Goal: Check status: Check status

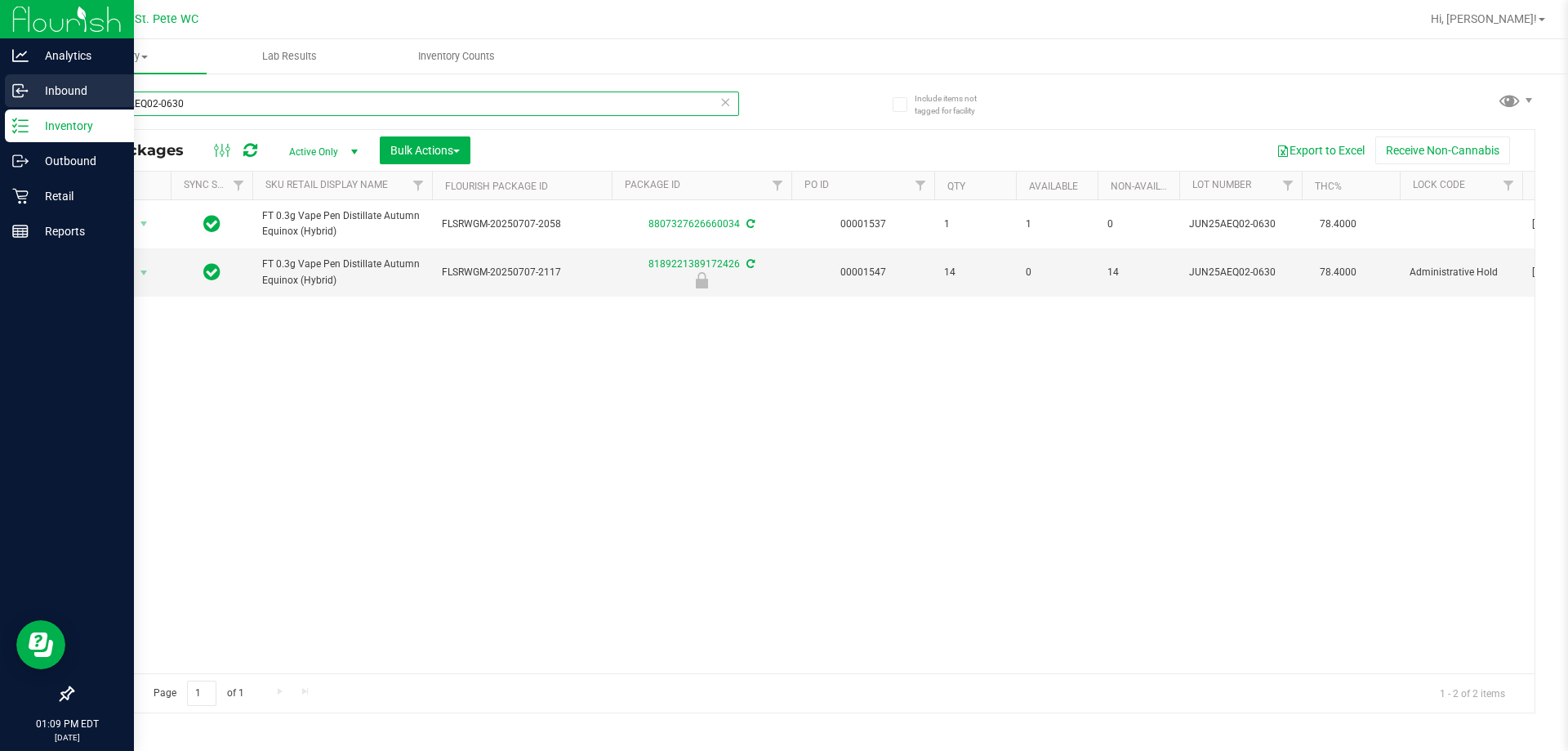
drag, startPoint x: 0, startPoint y: 0, endPoint x: 15, endPoint y: 107, distance: 108.0
click at [15, 107] on div "Analytics Inbound Inventory Outbound Retail Reports 01:09 PM EDT 09/29/2025 09/…" at bounding box center [784, 376] width 1568 height 751
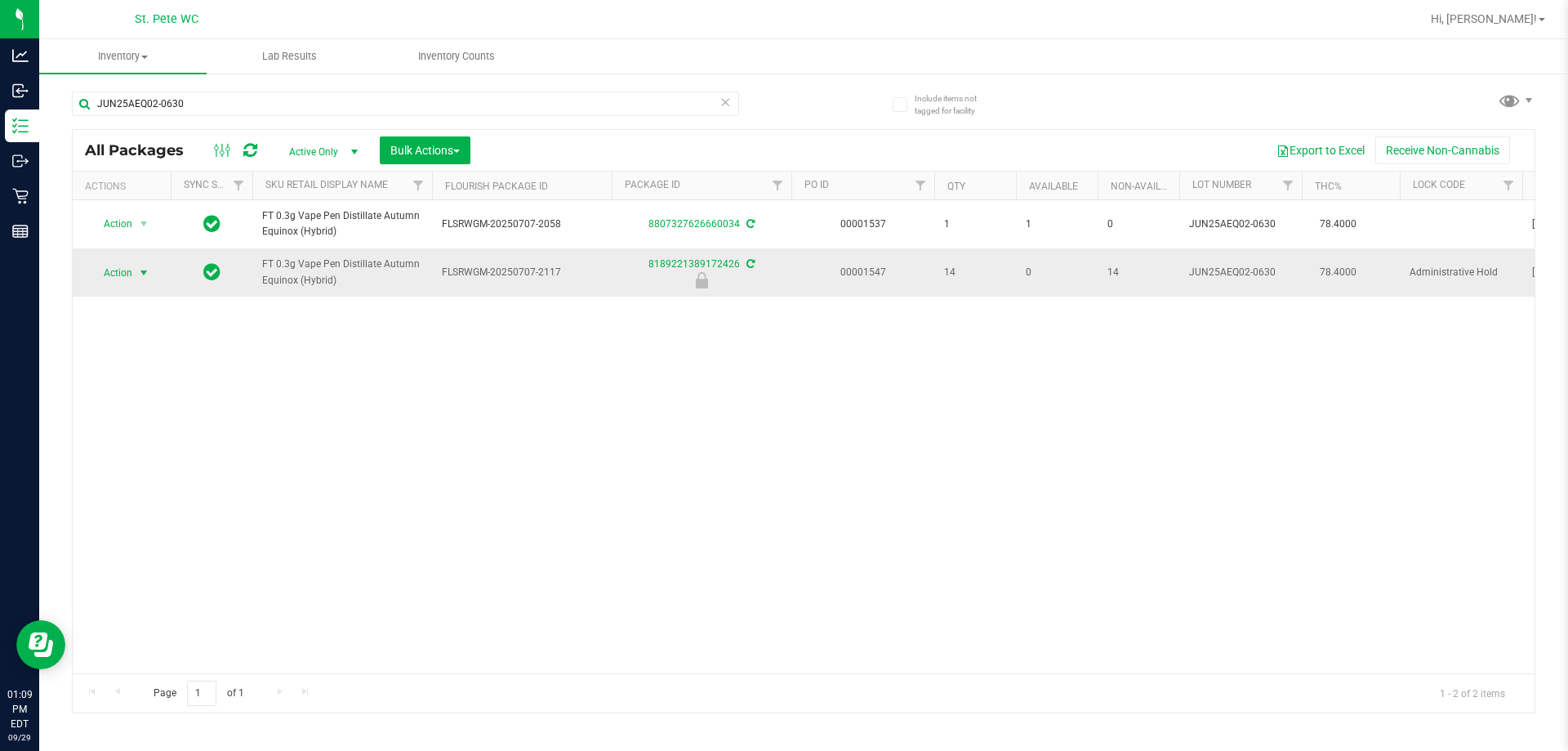
click at [139, 271] on span "select" at bounding box center [143, 273] width 13 height 13
click at [122, 454] on li "Unlock package" at bounding box center [143, 466] width 105 height 24
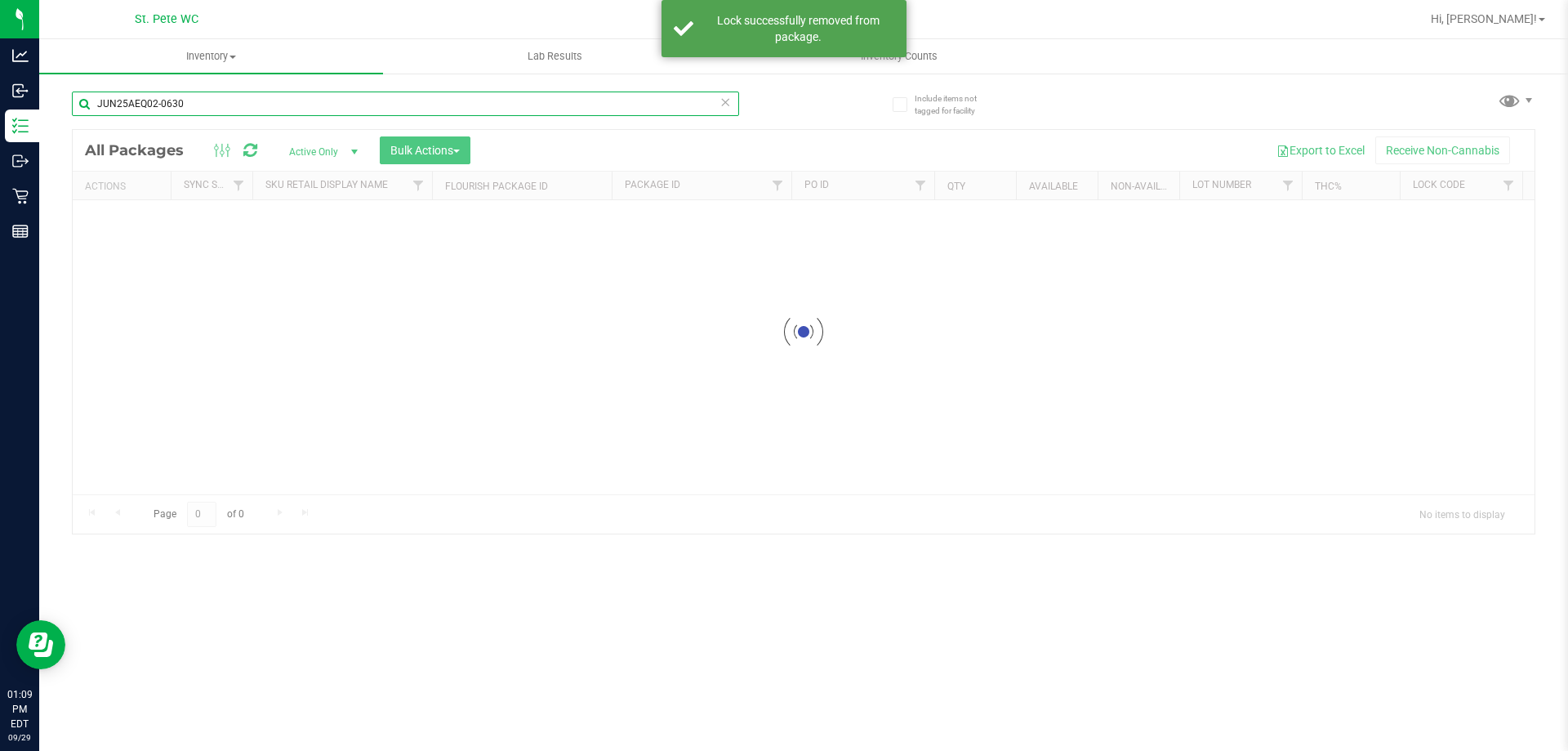
drag, startPoint x: 240, startPoint y: 112, endPoint x: 75, endPoint y: 114, distance: 165.0
click at [75, 114] on input "JUN25AEQ02-0630" at bounding box center [405, 103] width 667 height 24
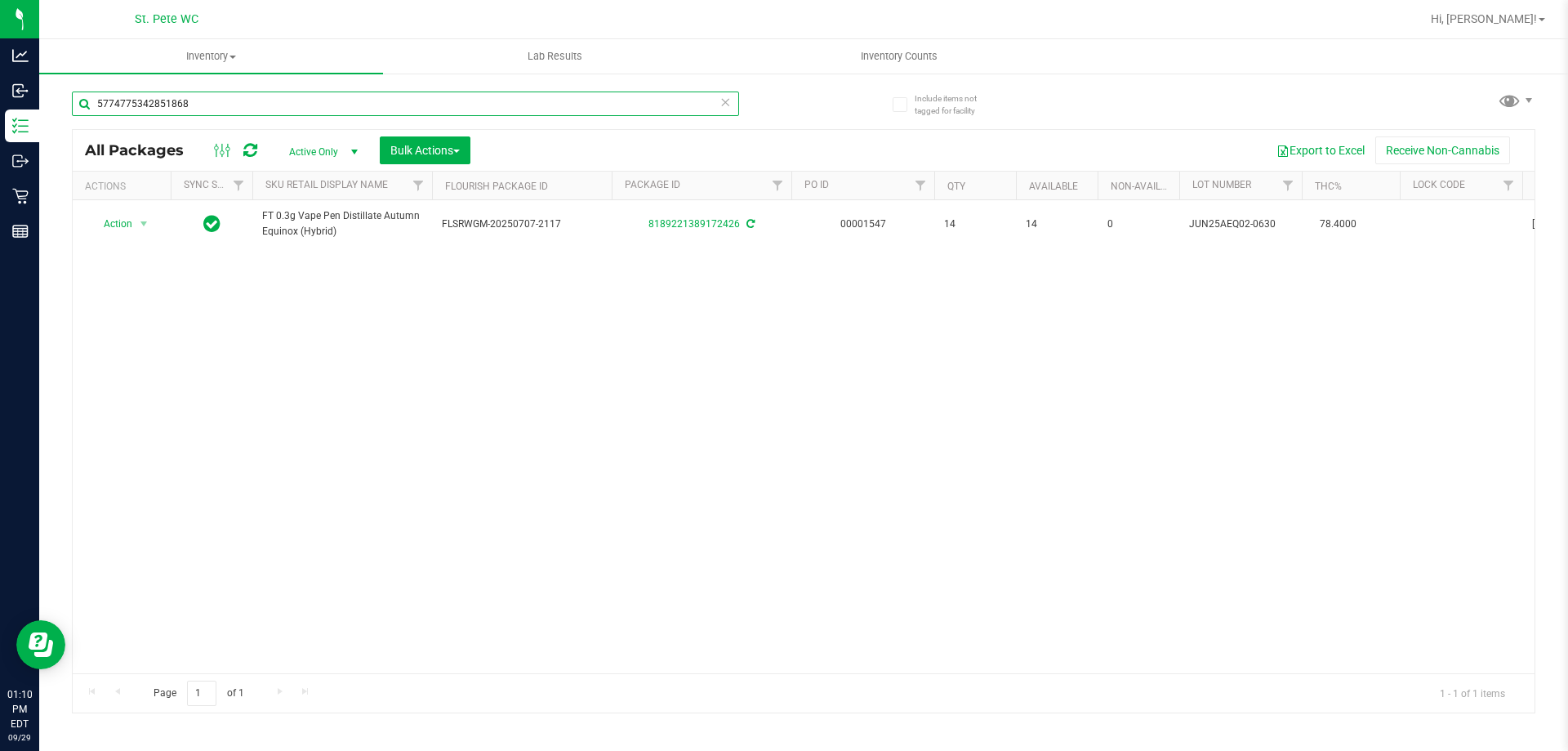
type input "5774775342851868"
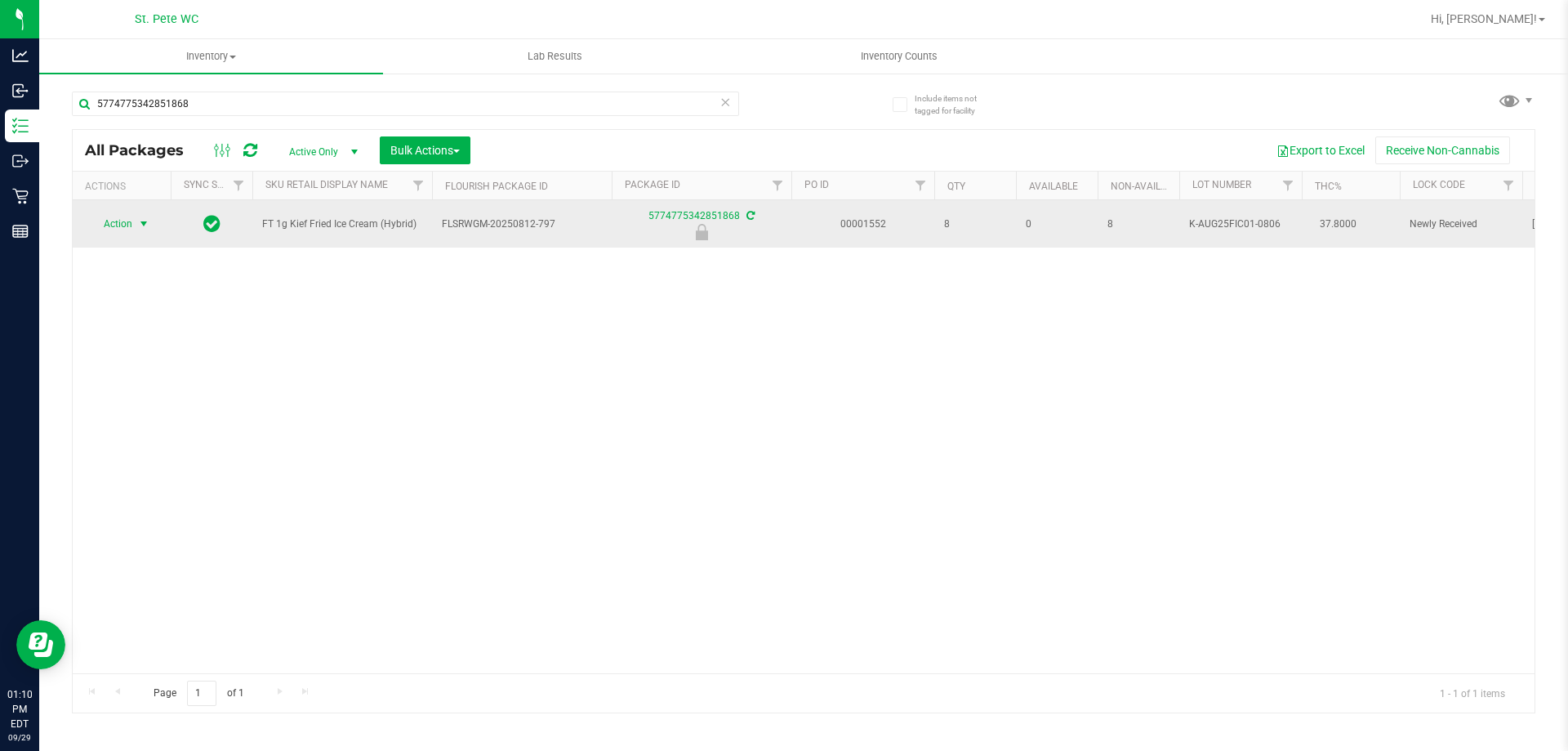
click at [151, 227] on span "select" at bounding box center [143, 224] width 13 height 13
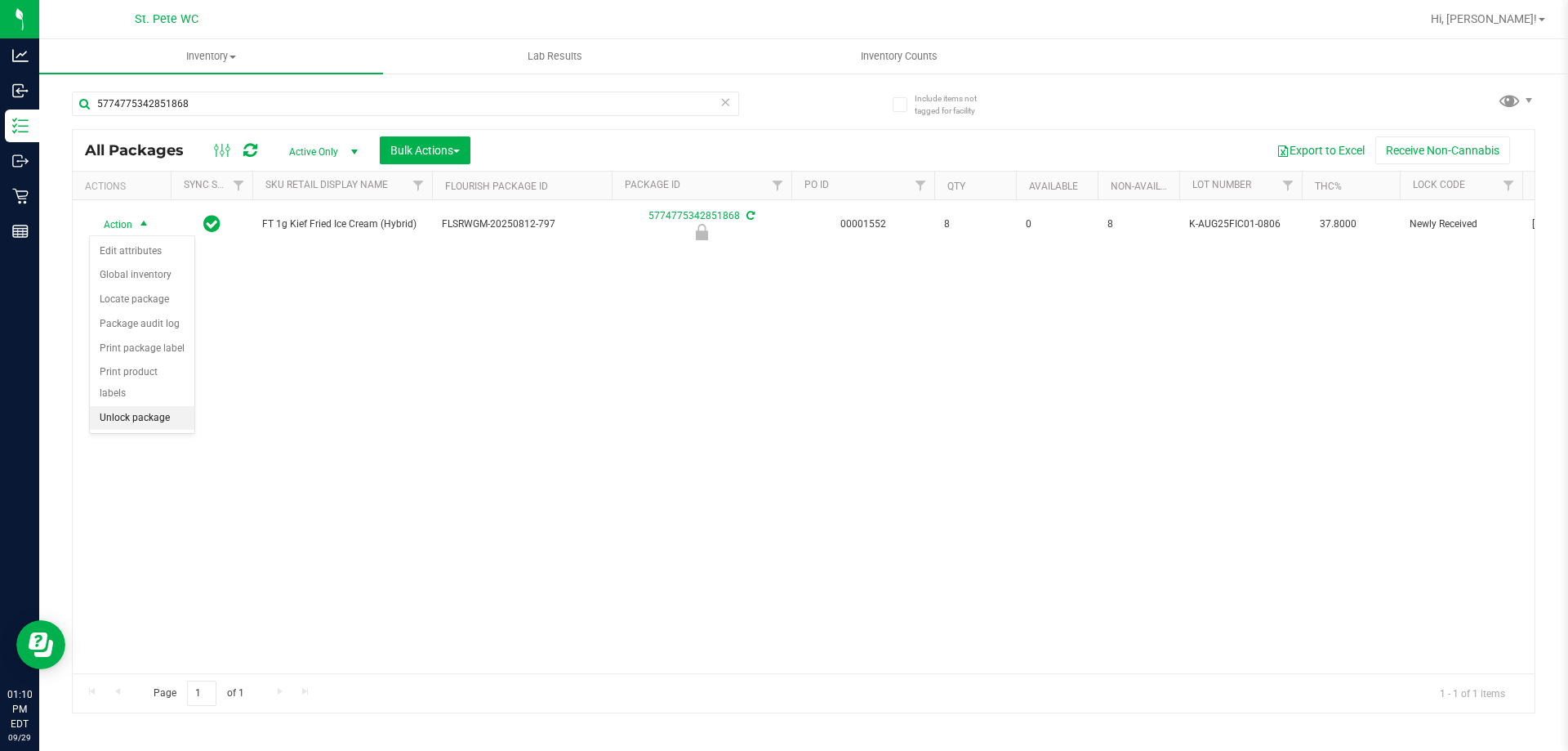
click at [120, 406] on li "Unlock package" at bounding box center [143, 418] width 105 height 24
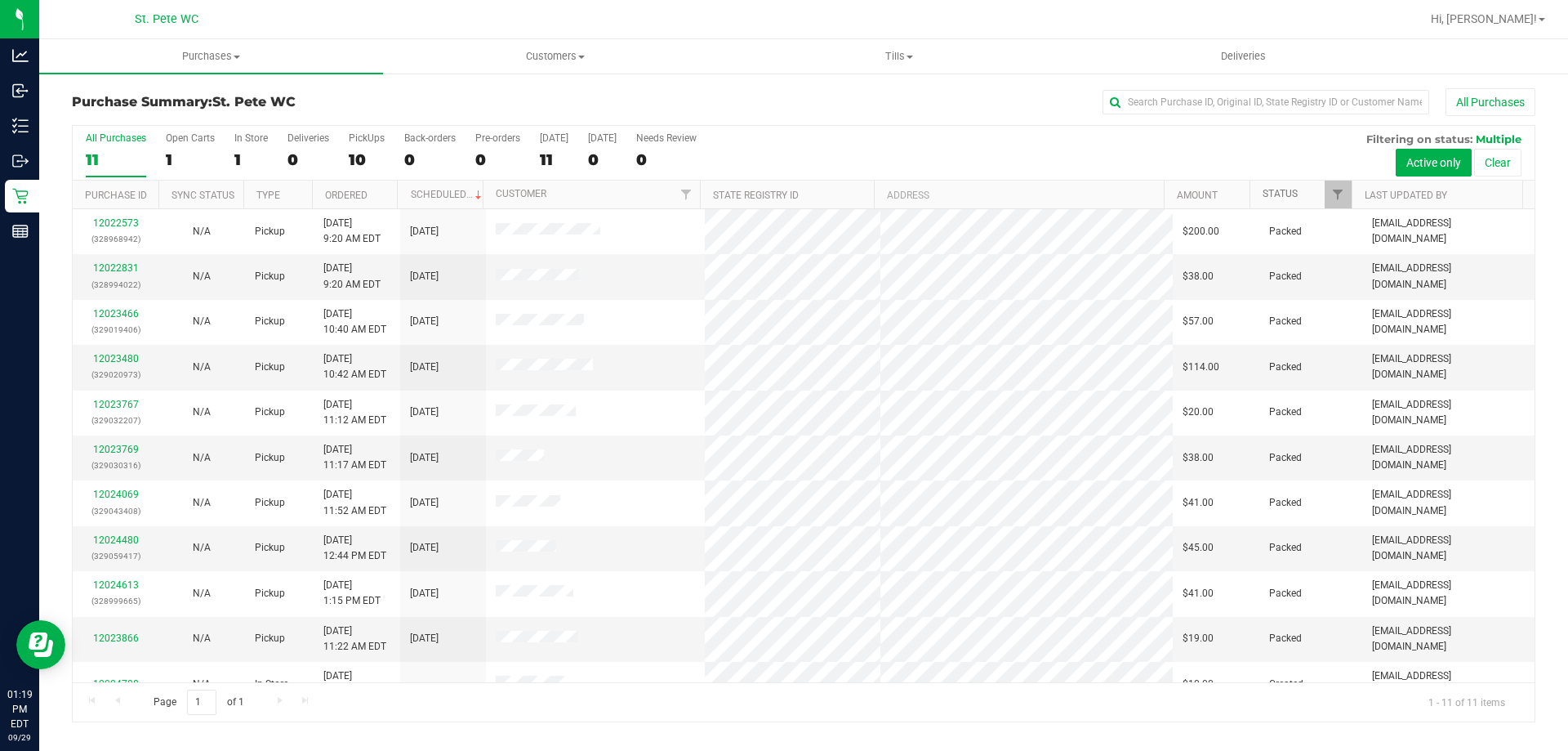
click at [1285, 189] on link "Status" at bounding box center [1279, 193] width 35 height 12
click at [1333, 190] on span "Filter" at bounding box center [1337, 194] width 13 height 13
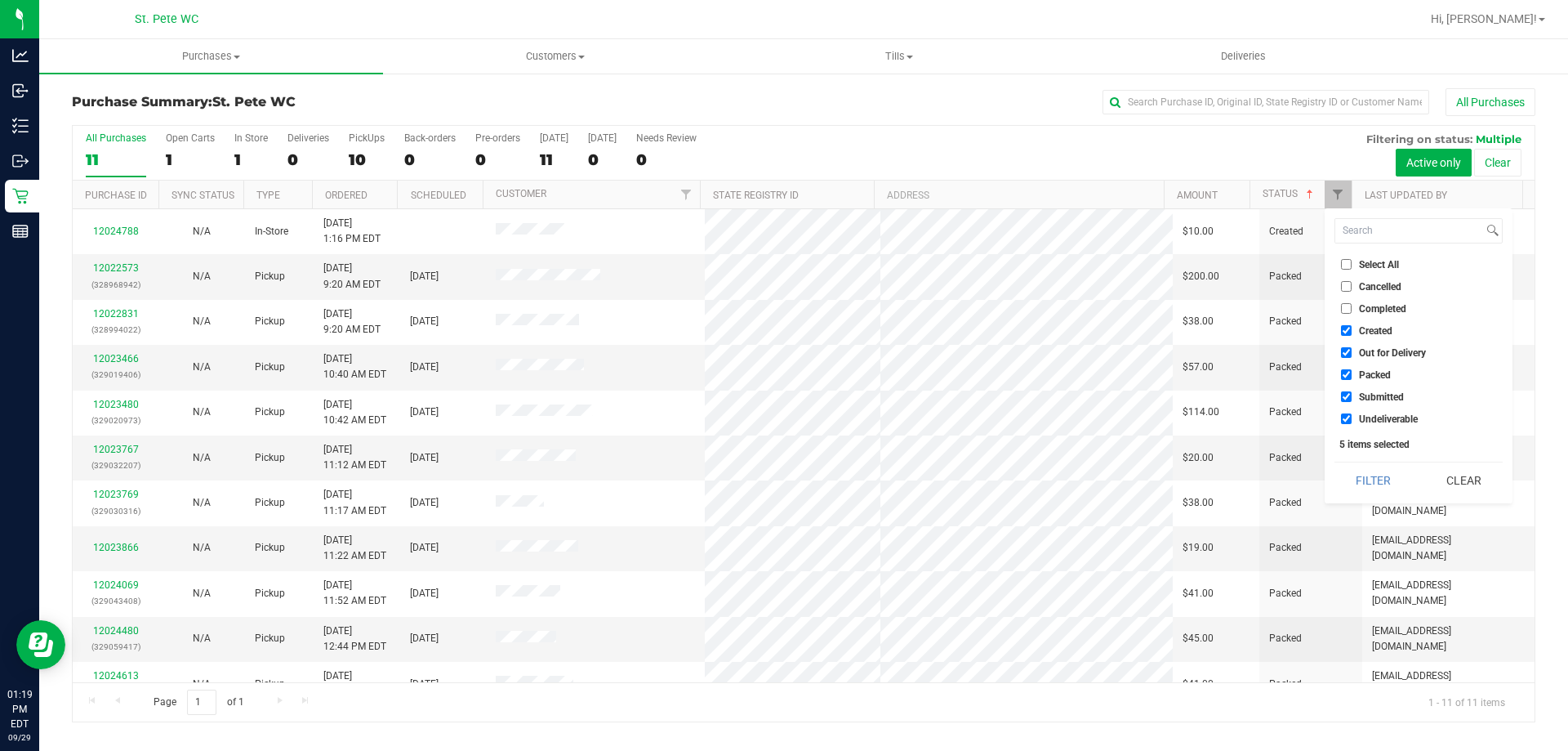
click at [1343, 372] on input "Packed" at bounding box center [1346, 375] width 11 height 11
checkbox input "false"
click at [1343, 351] on input "Out for Delivery" at bounding box center [1346, 353] width 11 height 11
checkbox input "false"
click at [1341, 333] on input "Created" at bounding box center [1346, 330] width 11 height 11
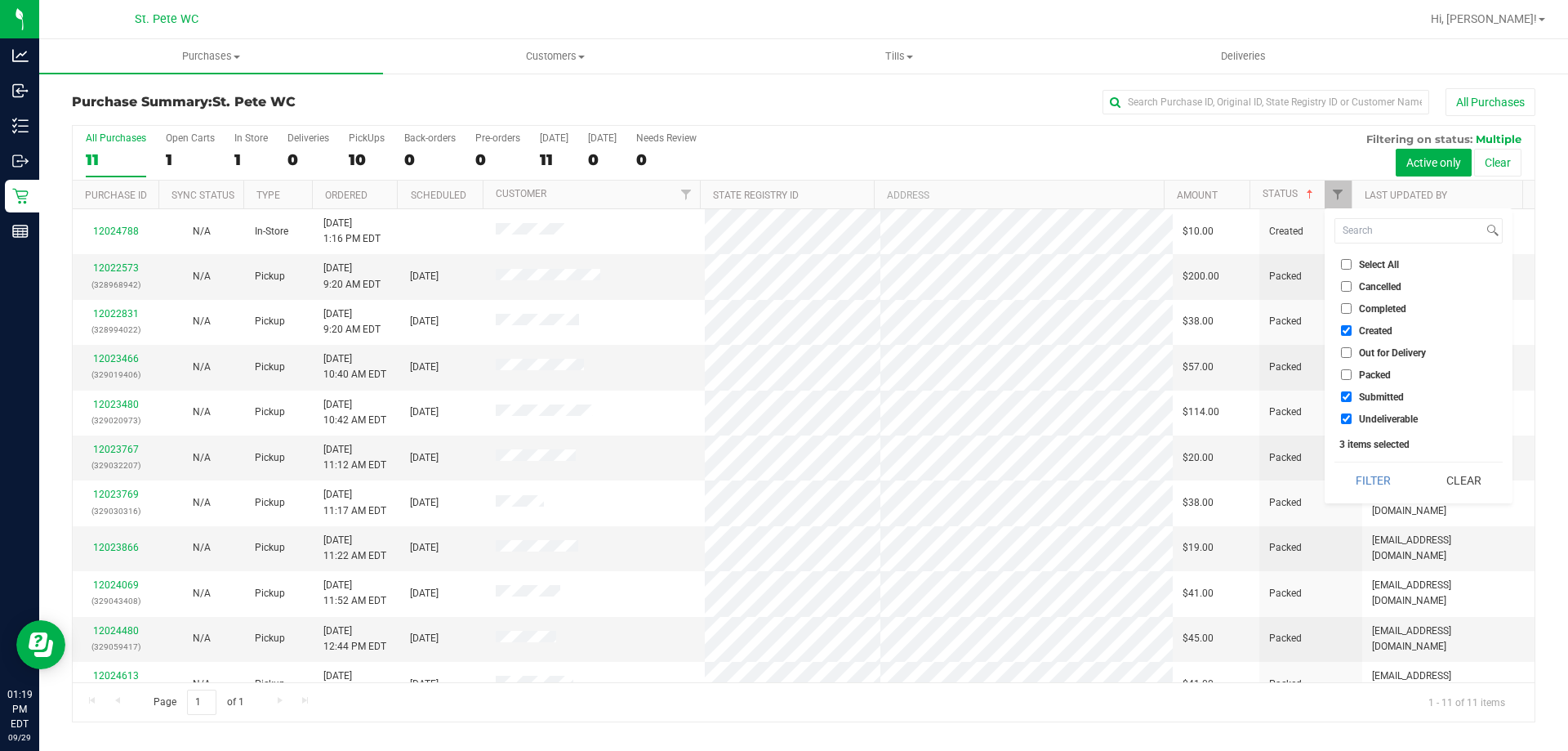
checkbox input "false"
click at [1342, 423] on input "Undeliverable" at bounding box center [1346, 419] width 11 height 11
checkbox input "false"
click at [1358, 477] on button "Filter" at bounding box center [1373, 480] width 78 height 36
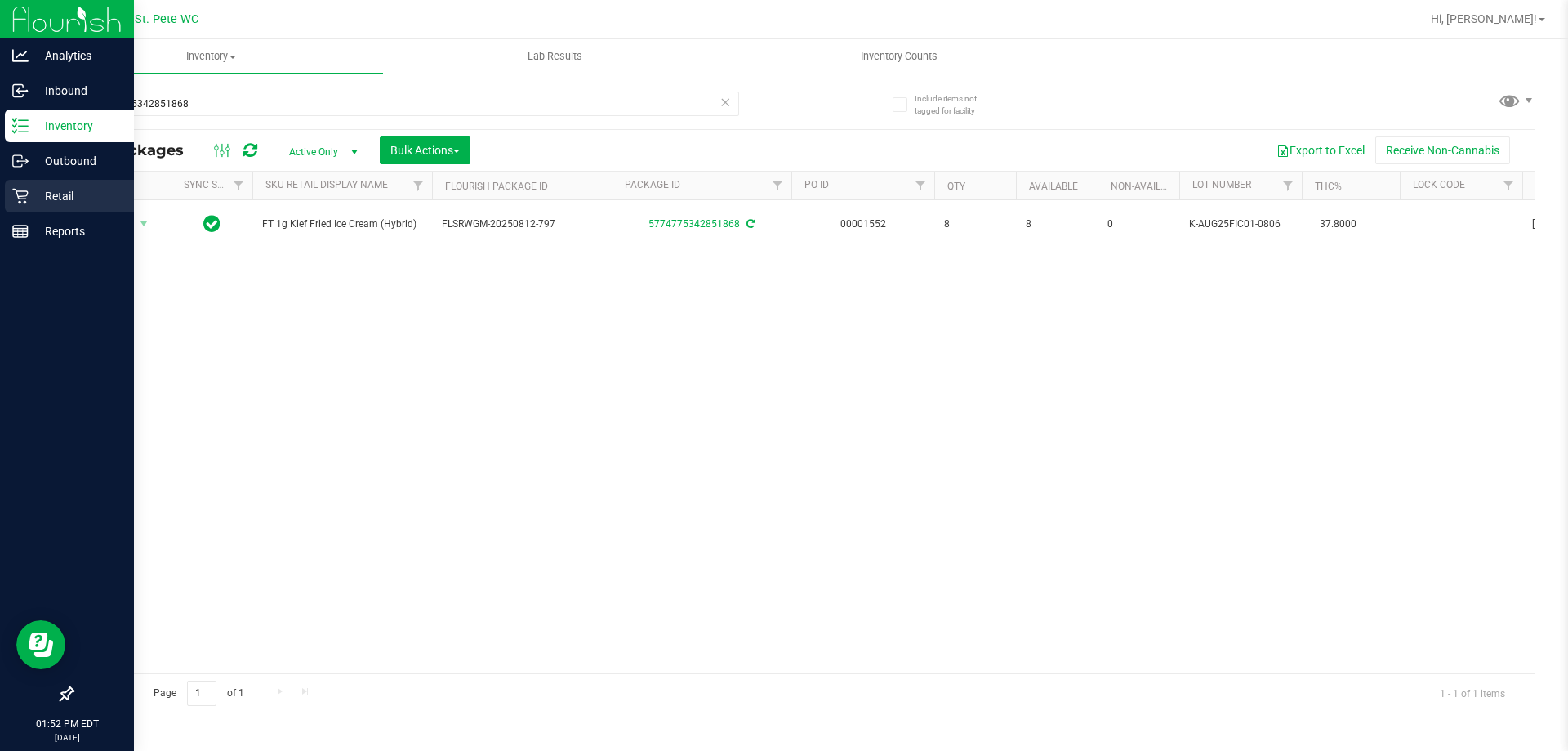
drag, startPoint x: 0, startPoint y: 0, endPoint x: 19, endPoint y: 196, distance: 196.9
click at [19, 196] on icon at bounding box center [20, 196] width 15 height 15
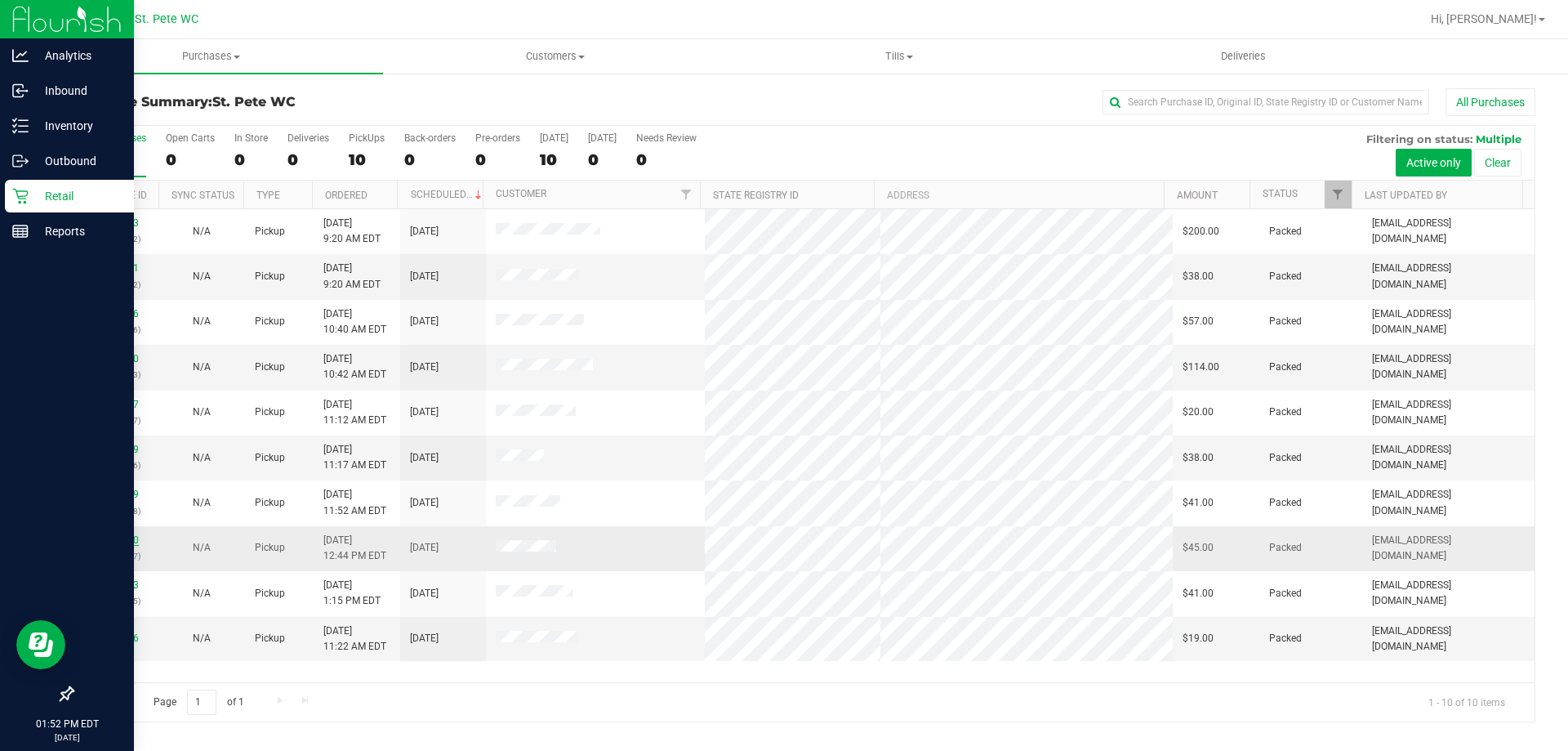
click at [108, 534] on link "12024480" at bounding box center [115, 540] width 46 height 12
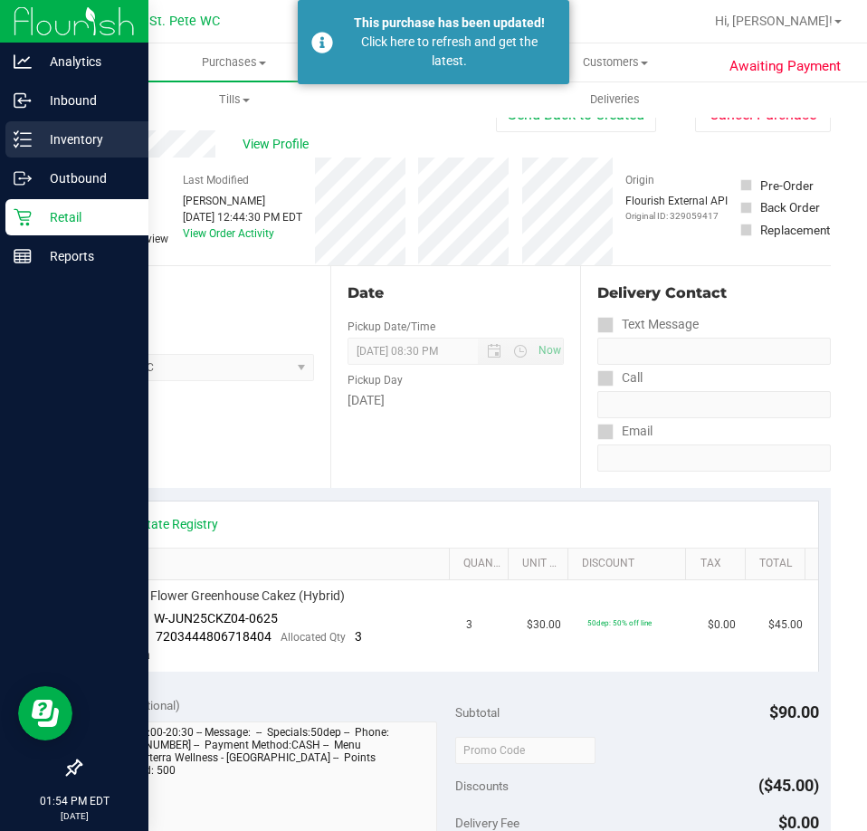
click at [16, 134] on icon at bounding box center [16, 132] width 4 height 3
